Goal: Task Accomplishment & Management: Manage account settings

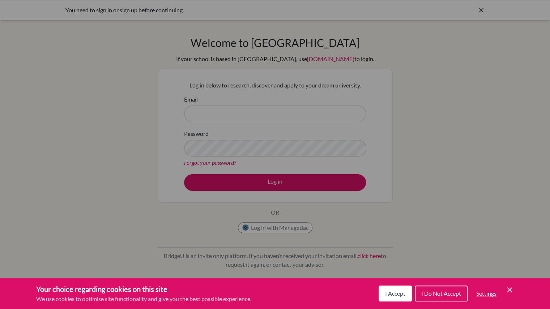
click at [54, 88] on div "Cookie Preferences" at bounding box center [275, 154] width 550 height 309
drag, startPoint x: 54, startPoint y: 88, endPoint x: 36, endPoint y: 65, distance: 28.9
click at [36, 65] on div "Cookie Preferences" at bounding box center [275, 154] width 550 height 309
click at [381, 291] on button "I Accept" at bounding box center [395, 294] width 33 height 16
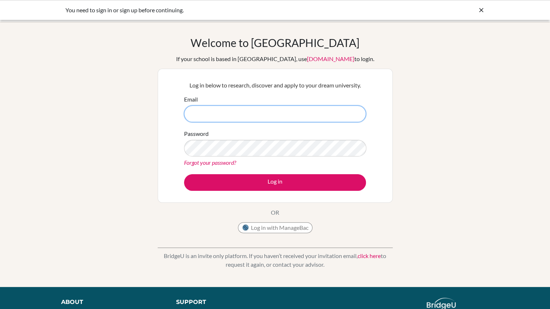
click at [193, 115] on input "Email" at bounding box center [275, 114] width 182 height 17
type input "[EMAIL_ADDRESS][DOMAIN_NAME]"
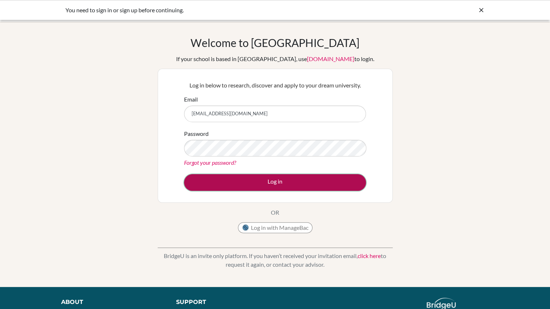
click at [245, 179] on button "Log in" at bounding box center [275, 182] width 182 height 17
click at [274, 183] on button "Log in" at bounding box center [275, 182] width 182 height 17
click at [237, 180] on button "Log in" at bounding box center [275, 182] width 182 height 17
